Goal: Communication & Community: Answer question/provide support

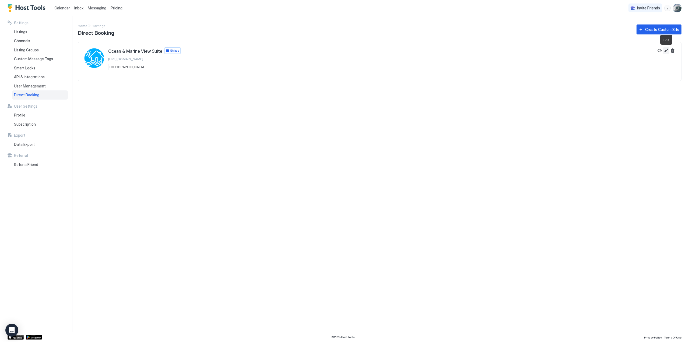
click at [667, 51] on button "Edit" at bounding box center [665, 50] width 6 height 6
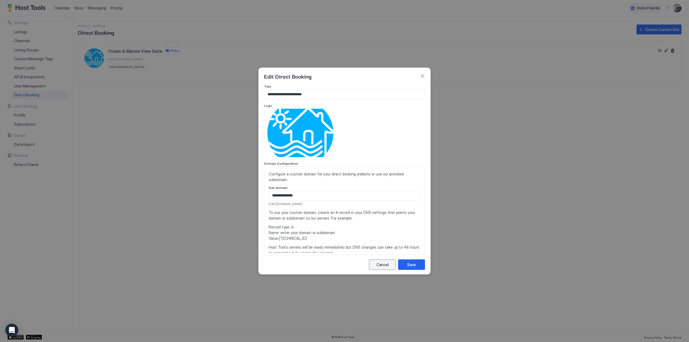
click at [383, 264] on div "Cancel" at bounding box center [382, 265] width 12 height 6
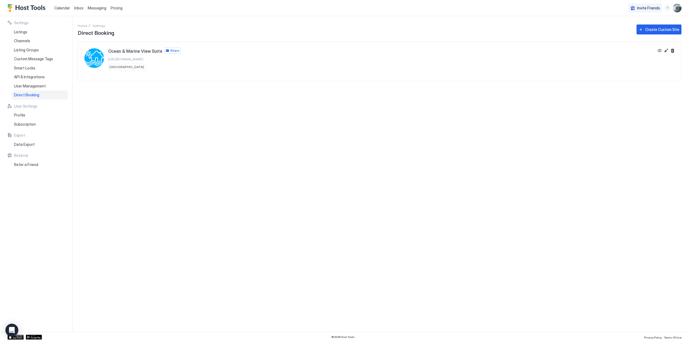
click at [75, 7] on span "Inbox" at bounding box center [78, 8] width 9 height 5
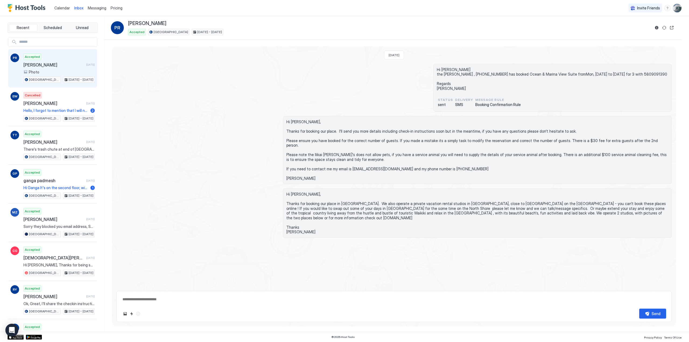
click at [37, 62] on span "[PERSON_NAME]" at bounding box center [53, 64] width 61 height 5
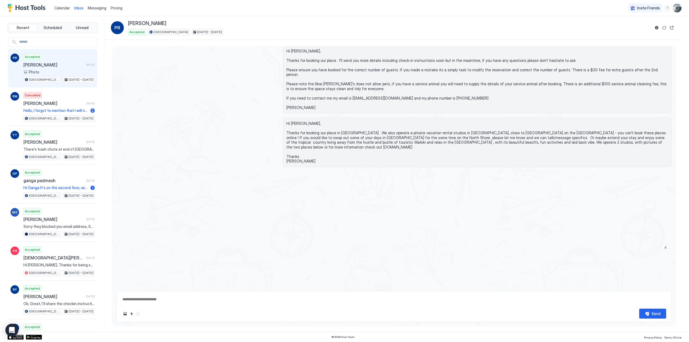
scroll to position [74, 0]
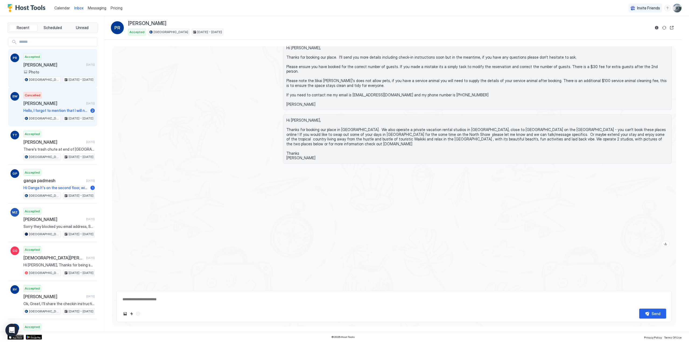
click at [28, 94] on span "Cancelled" at bounding box center [33, 95] width 16 height 5
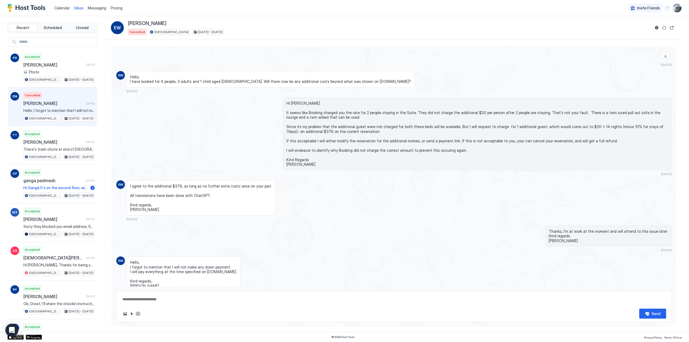
scroll to position [285, 0]
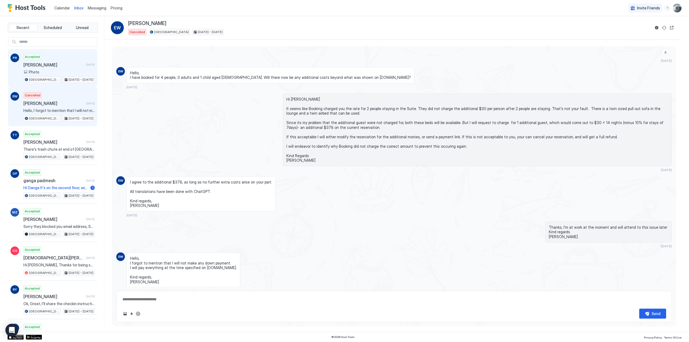
click at [32, 64] on span "[PERSON_NAME]" at bounding box center [53, 64] width 61 height 5
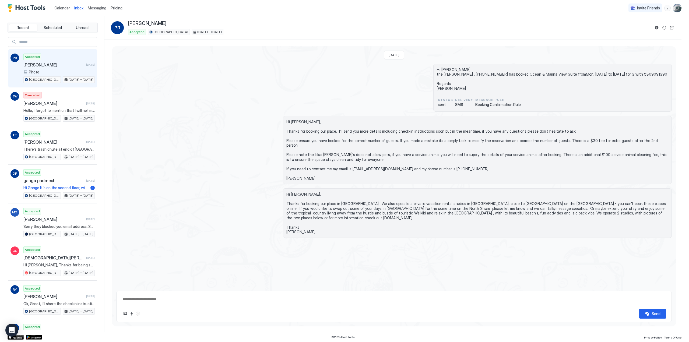
click at [678, 8] on img "User profile" at bounding box center [676, 8] width 9 height 9
click at [545, 7] on div at bounding box center [344, 171] width 689 height 342
